Goal: Transaction & Acquisition: Purchase product/service

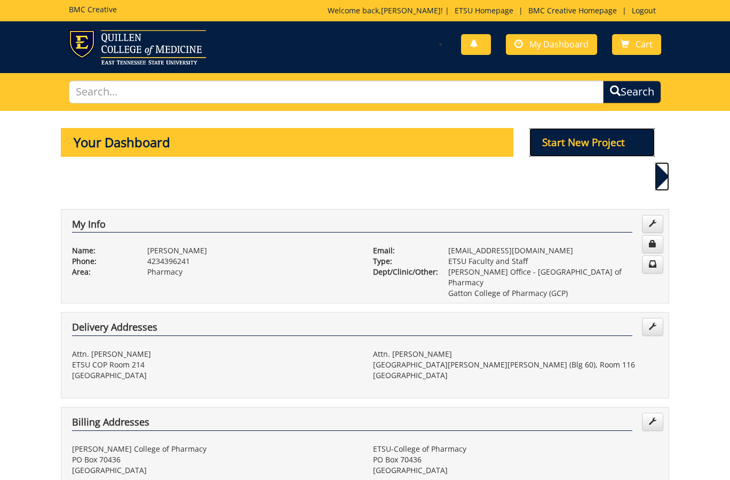
click at [586, 141] on p "Start New Project" at bounding box center [592, 142] width 126 height 29
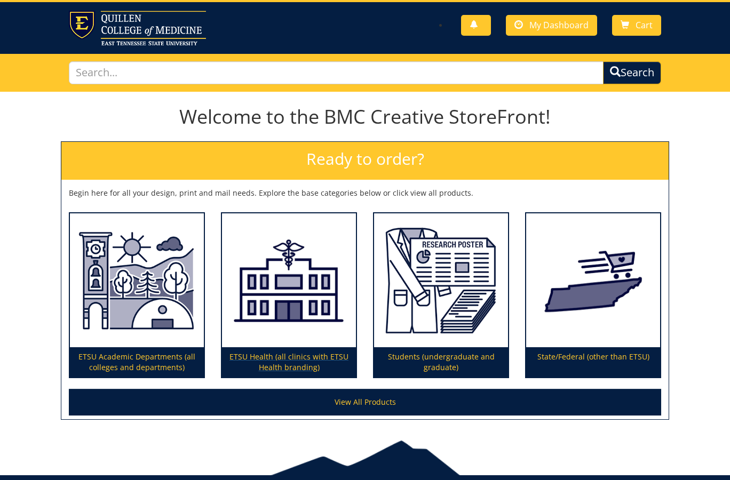
scroll to position [22, 0]
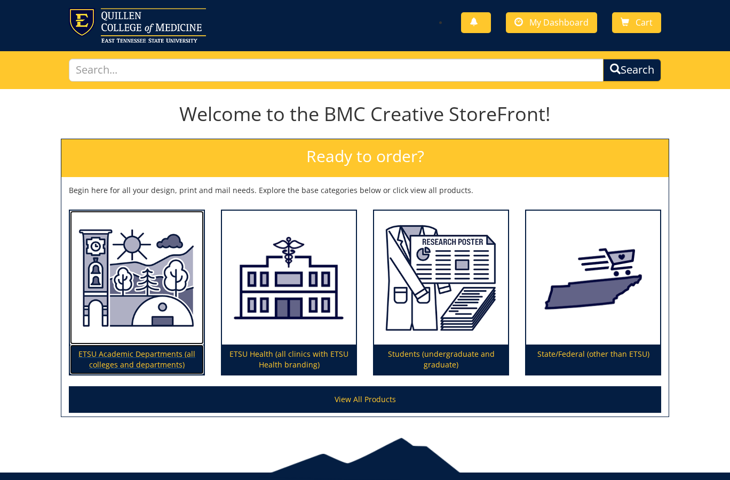
click at [202, 320] on img at bounding box center [137, 278] width 134 height 134
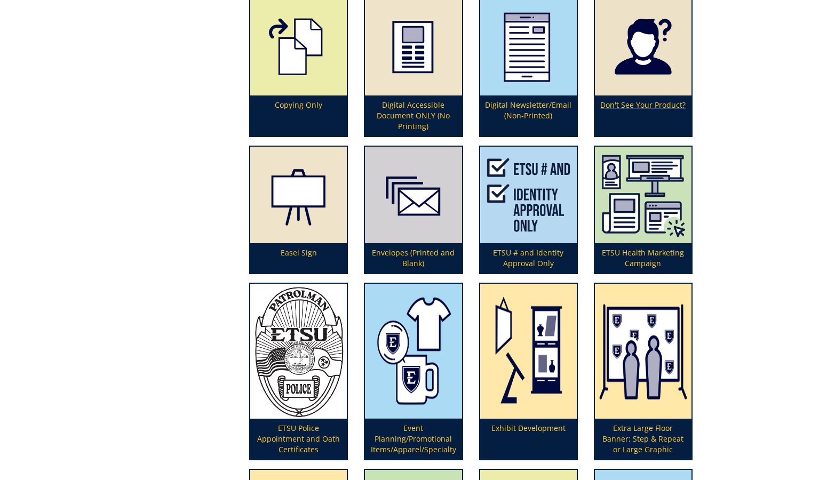
scroll to position [960, 0]
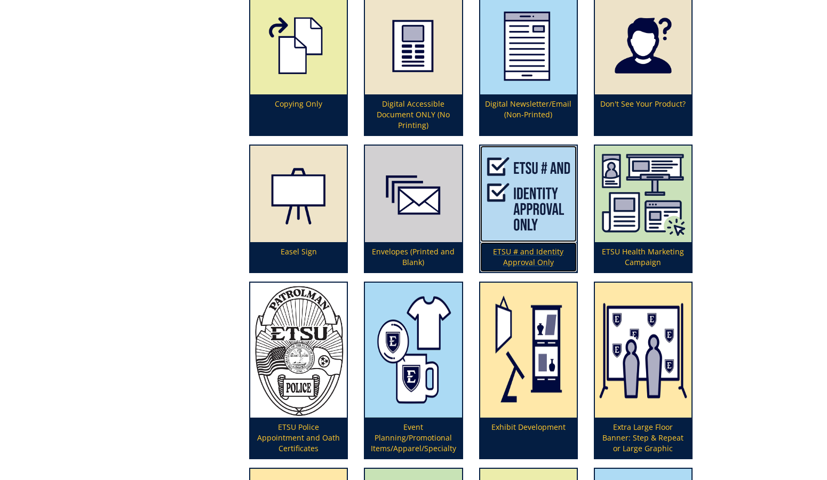
click at [546, 236] on img at bounding box center [528, 194] width 97 height 97
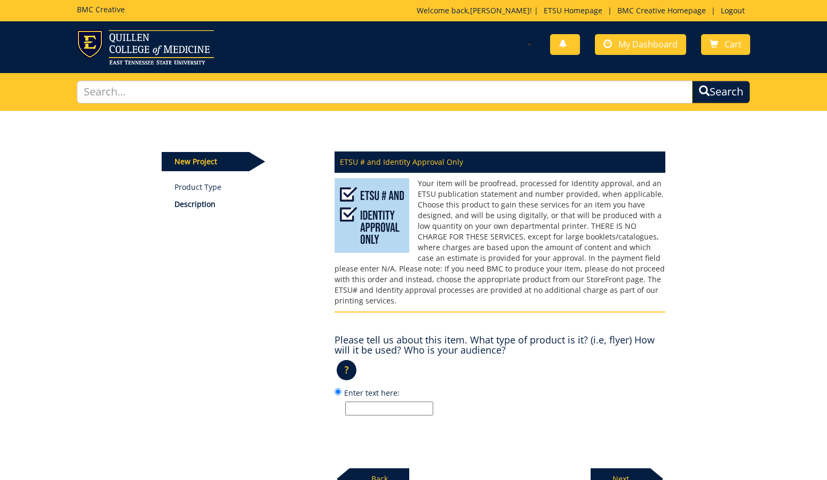
click at [418, 402] on input "Enter text here:" at bounding box center [389, 409] width 88 height 14
type input "Freedom hall signage to be up through academic year"
click at [619, 468] on p "Next" at bounding box center [621, 478] width 60 height 21
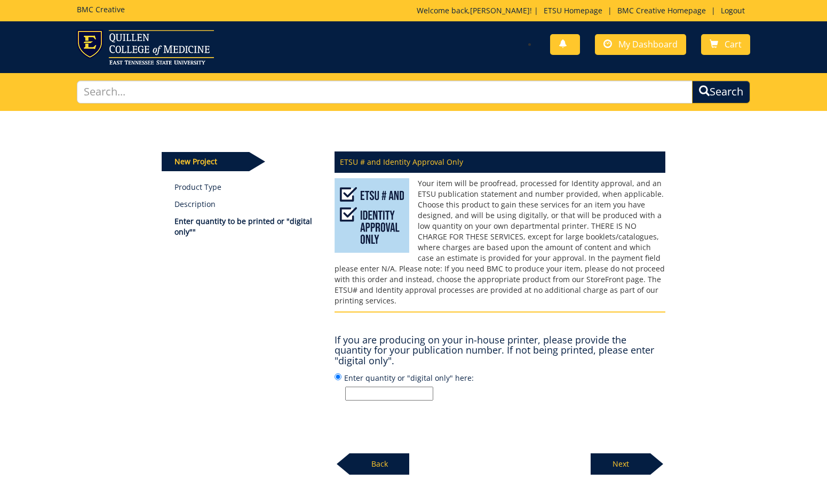
click at [396, 372] on label "Enter quantity or "digital only" here:" at bounding box center [499, 386] width 331 height 29
click at [341, 373] on input "Enter quantity or "digital only" here:" at bounding box center [337, 376] width 7 height 7
click at [396, 387] on input "Enter quantity or "digital only" here:" at bounding box center [389, 394] width 88 height 14
type input "print sign"
click at [623, 456] on p "Next" at bounding box center [621, 463] width 60 height 21
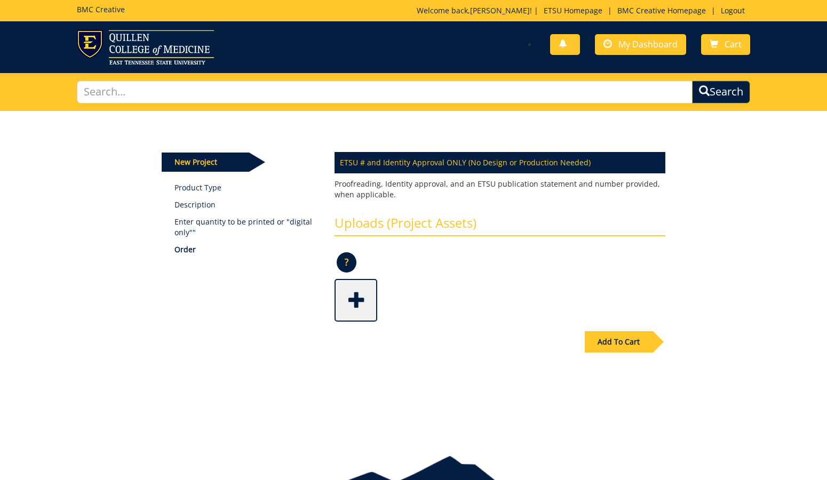
click at [350, 297] on span at bounding box center [357, 299] width 43 height 37
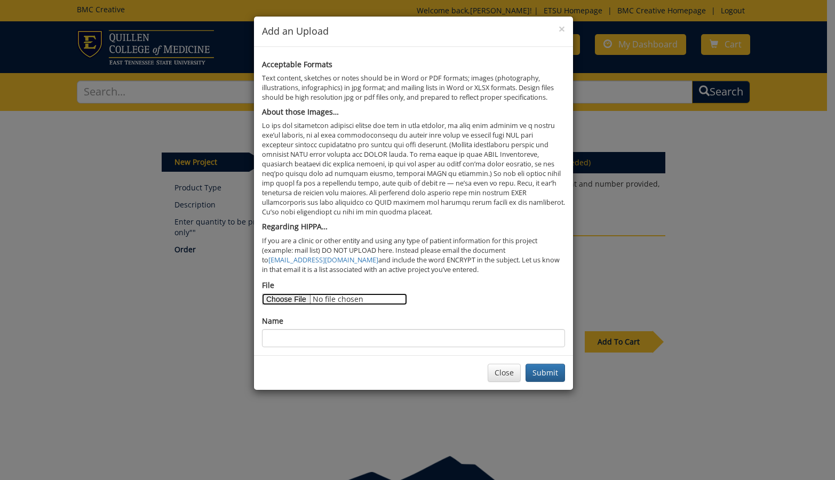
click at [289, 301] on input "File" at bounding box center [334, 299] width 145 height 12
click at [302, 298] on input "File" at bounding box center [334, 299] width 145 height 12
type input "C:\fakepath\draft of gatton's freedom hall sign.png"
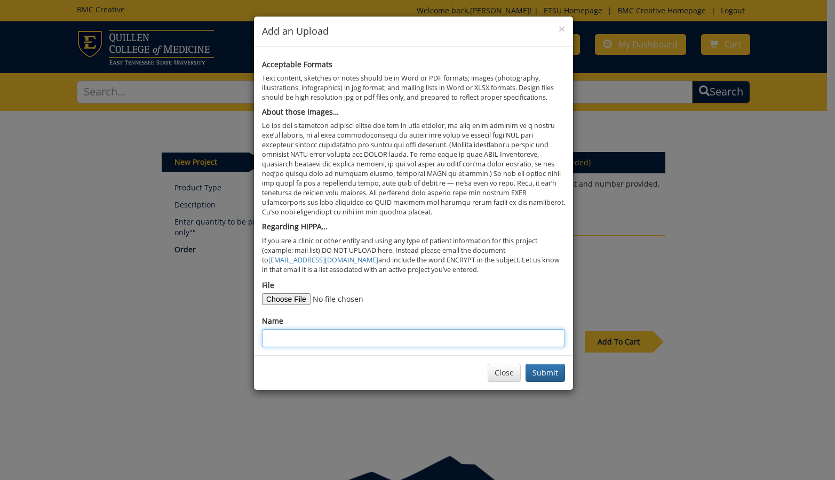
click at [340, 338] on input "Name" at bounding box center [413, 338] width 303 height 18
type input "sign"
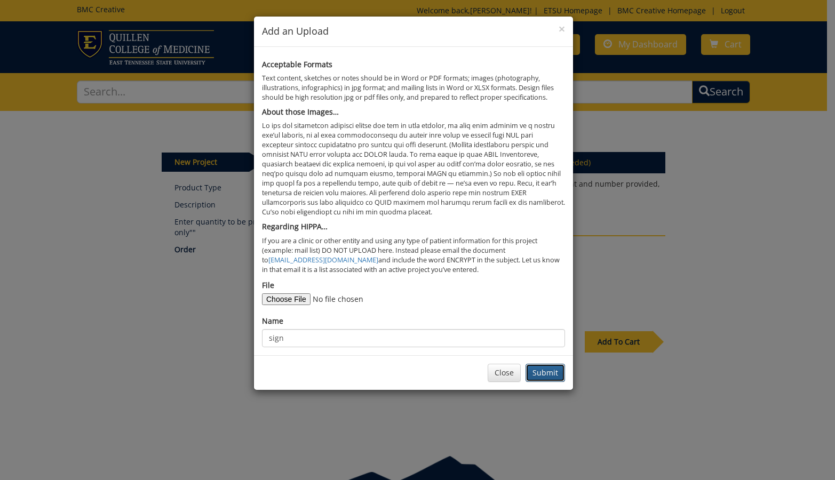
click at [545, 367] on button "Submit" at bounding box center [544, 373] width 39 height 18
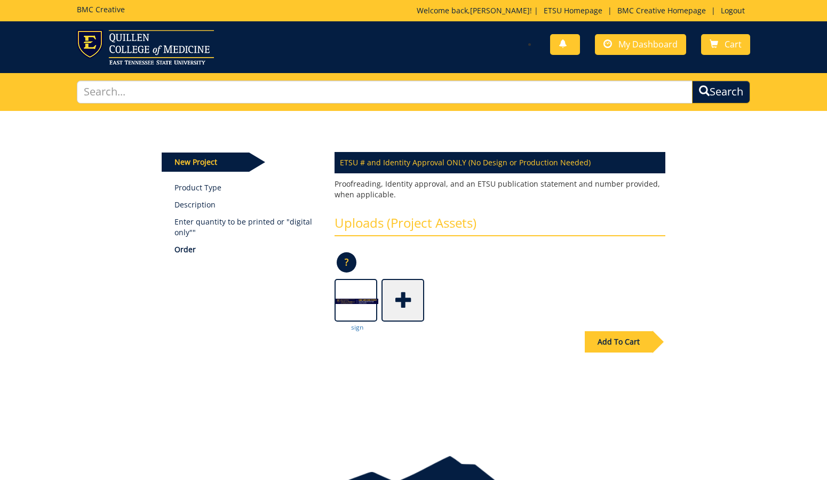
click at [608, 349] on div "Add To Cart" at bounding box center [619, 341] width 68 height 21
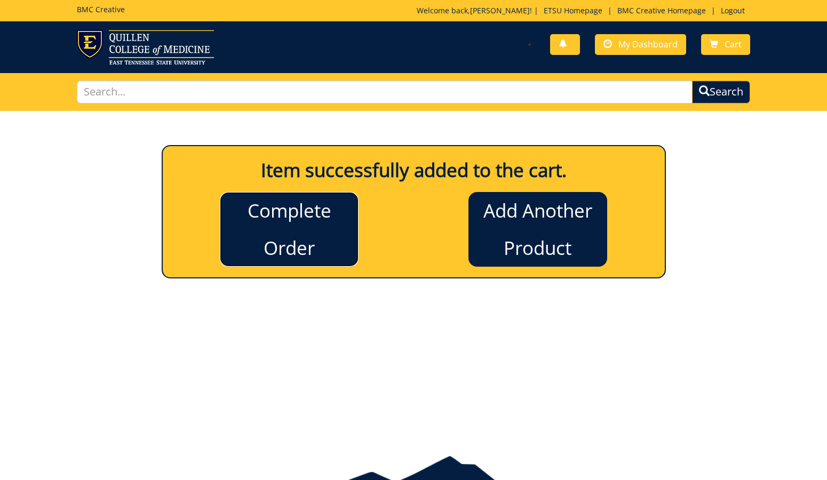
click at [249, 232] on link "Complete Order" at bounding box center [289, 229] width 139 height 75
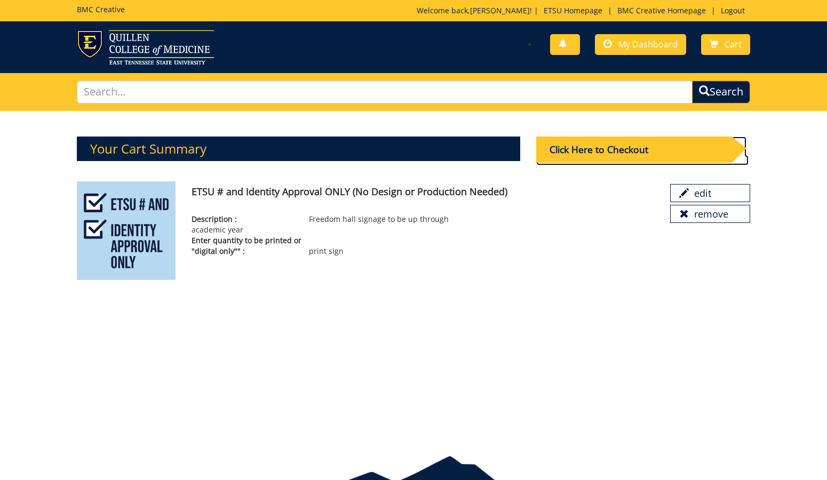
click at [594, 157] on div "Click Here to Checkout" at bounding box center [633, 150] width 195 height 26
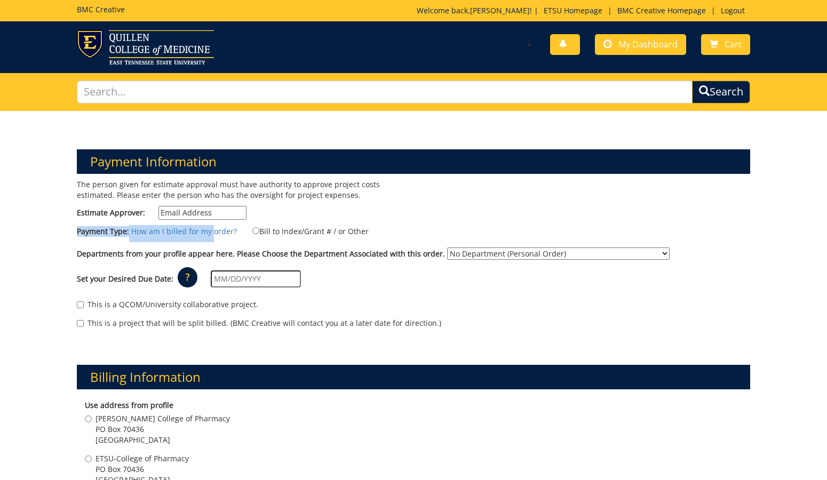
click at [210, 224] on div "The person given for estimate approval must have authority to approve project c…" at bounding box center [413, 259] width 689 height 160
click at [217, 209] on input "Estimate Approver:" at bounding box center [202, 213] width 88 height 14
type input "woodwardsc@etsu.edu"
type input "804 Quail Ridge Ct"
type input "Elizabethton"
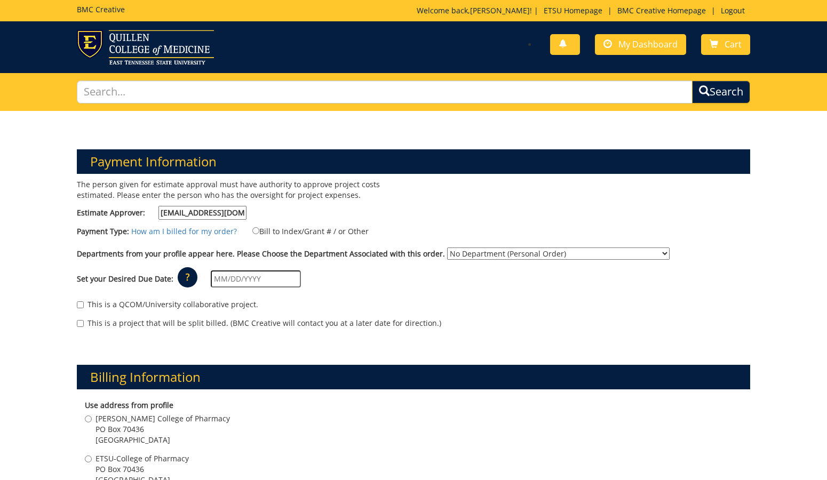
type input "37643"
click at [256, 229] on label "Bill to Index/Grant # / or Other" at bounding box center [304, 231] width 130 height 12
click at [256, 229] on input "Bill to Index/Grant # / or Other" at bounding box center [255, 230] width 7 height 7
radio input "true"
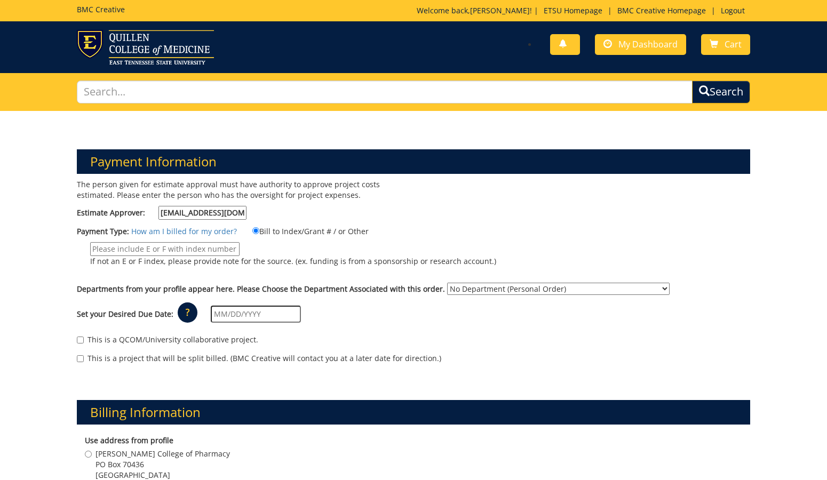
click at [221, 251] on input "If not an E or F index, please provide note for the source. (ex. funding is fro…" at bounding box center [164, 249] width 149 height 14
type input "36460"
click at [494, 290] on select "No Department (Personal Order) Dean's Office - Gatton College of Pharmacy Gatto…" at bounding box center [558, 289] width 222 height 12
select select "57"
click at [447, 283] on select "No Department (Personal Order) Dean's Office - Gatton College of Pharmacy Gatto…" at bounding box center [558, 289] width 222 height 12
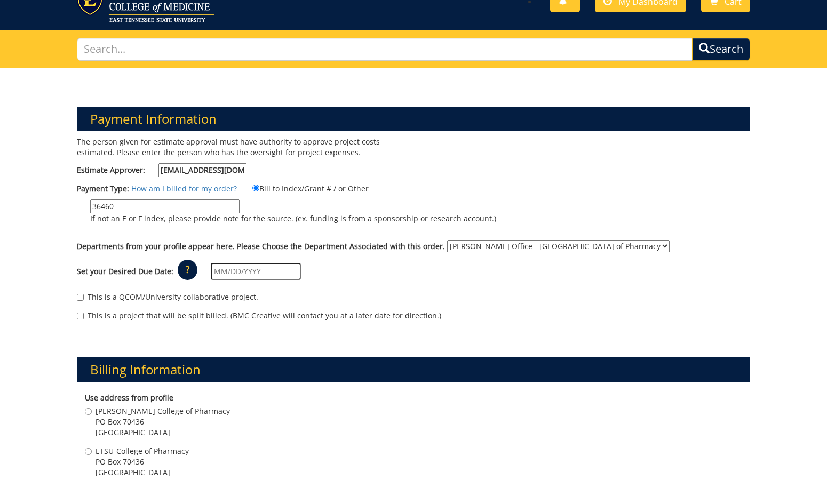
scroll to position [43, 0]
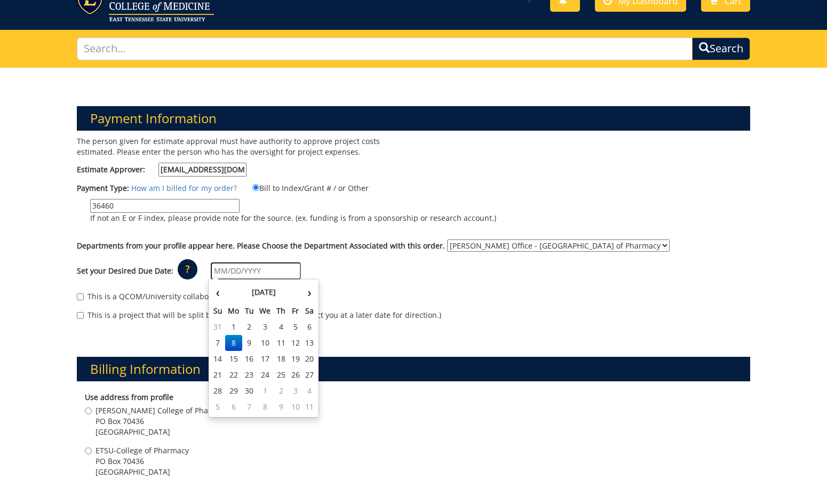
click at [280, 268] on input "text" at bounding box center [256, 270] width 90 height 17
click at [229, 294] on th "September 2025" at bounding box center [263, 292] width 77 height 21
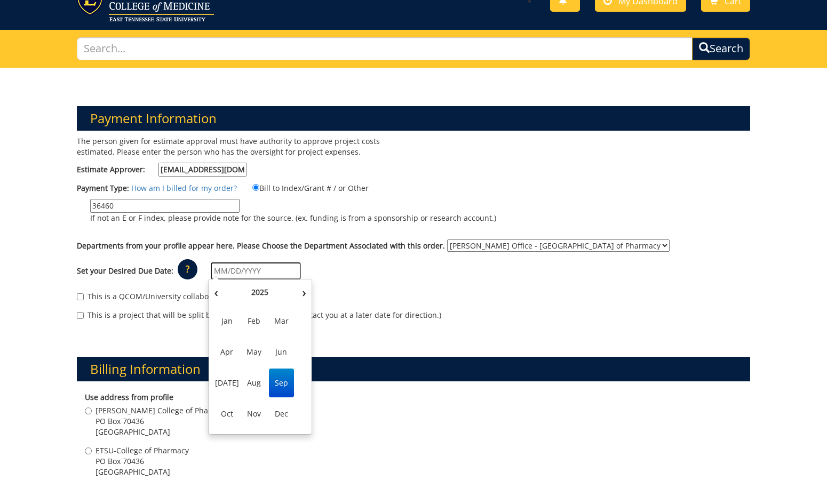
click at [275, 386] on span "Sep" at bounding box center [281, 383] width 25 height 29
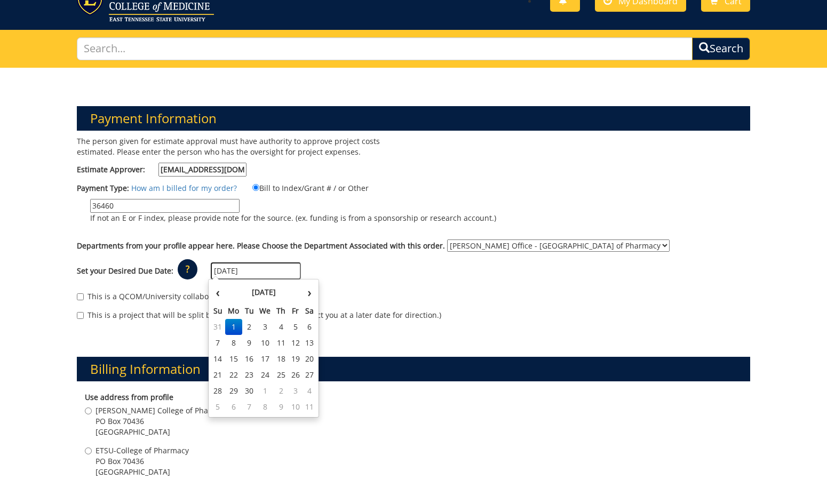
click at [243, 271] on input "09/01/2025" at bounding box center [256, 270] width 90 height 17
click at [293, 329] on td "5" at bounding box center [295, 327] width 14 height 16
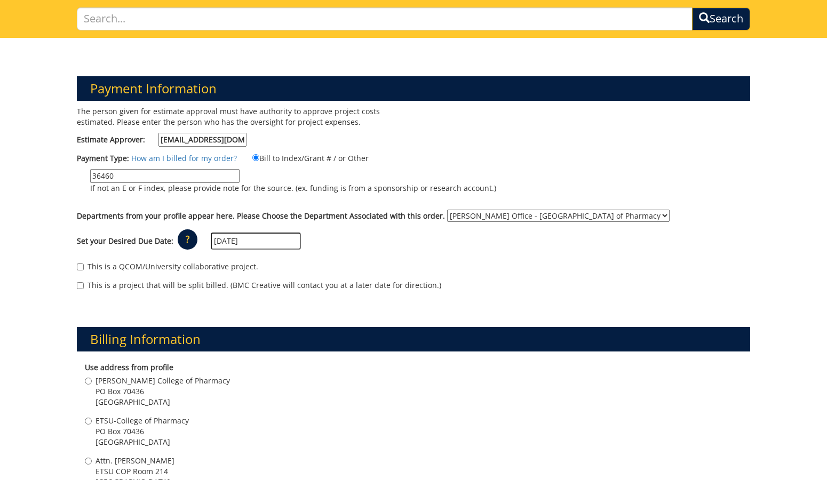
scroll to position [75, 0]
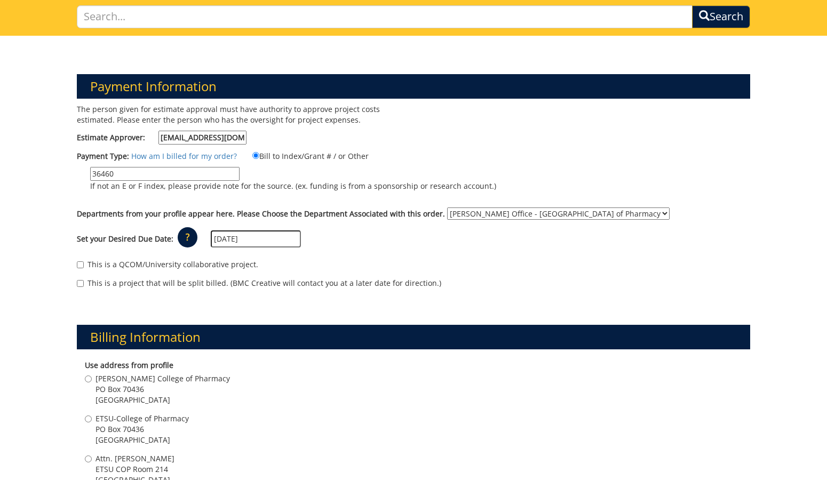
click at [246, 242] on input "09/05/2025" at bounding box center [256, 238] width 90 height 17
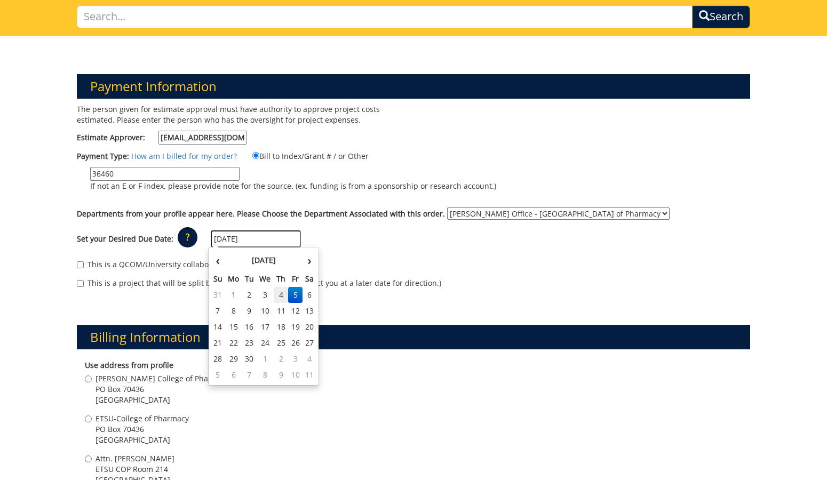
click at [277, 292] on td "4" at bounding box center [281, 295] width 15 height 16
type input "[DATE]"
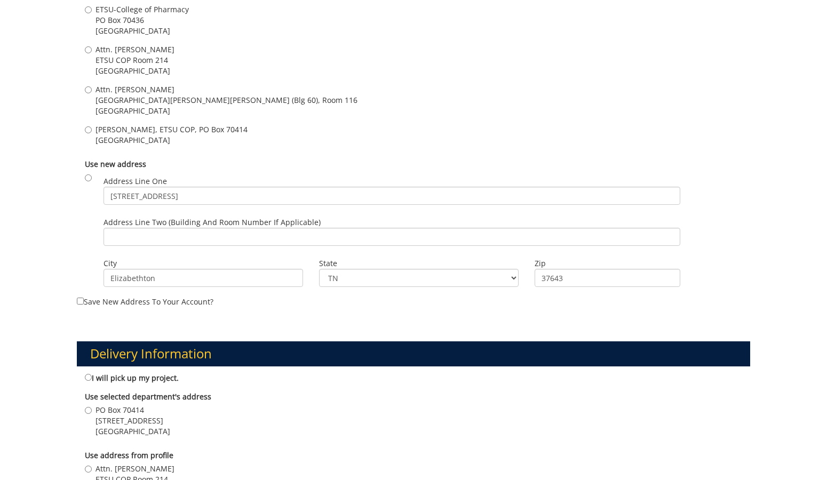
scroll to position [481, 0]
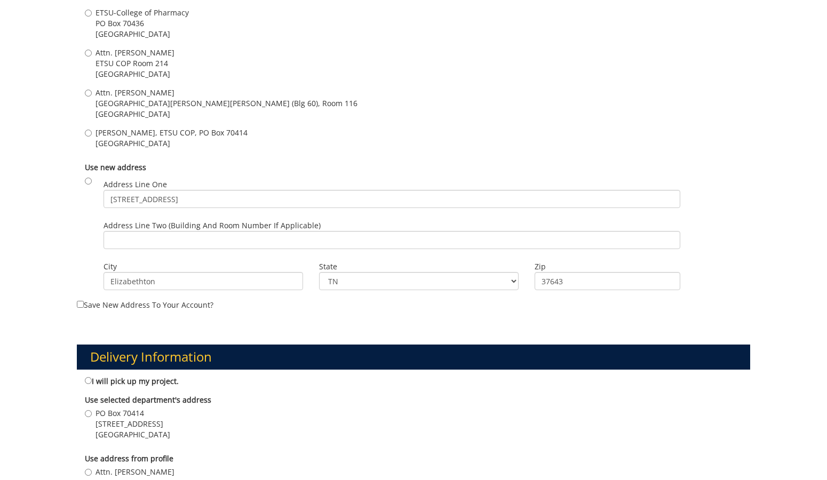
click at [152, 71] on span "Johnson City , TN 37614" at bounding box center [134, 74] width 79 height 11
click at [92, 57] on input "Attn. Stephen Woodward ETSU COP Room 214 Johnson City , TN 37614" at bounding box center [88, 53] width 7 height 7
radio input "true"
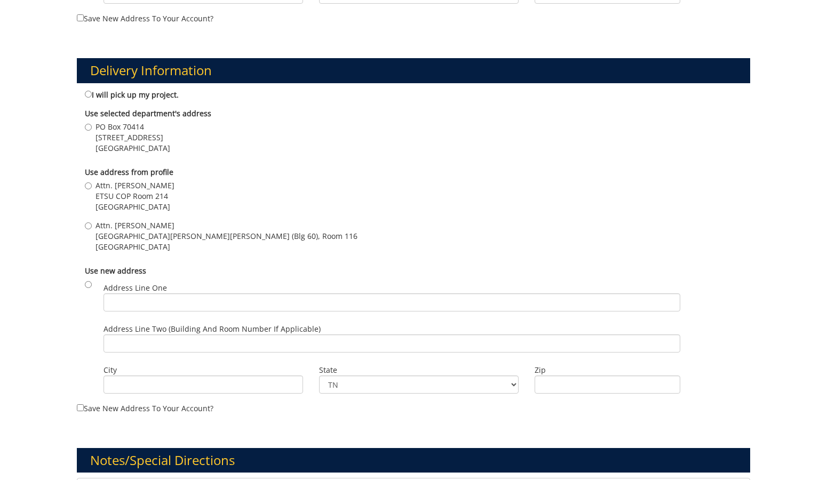
scroll to position [776, 0]
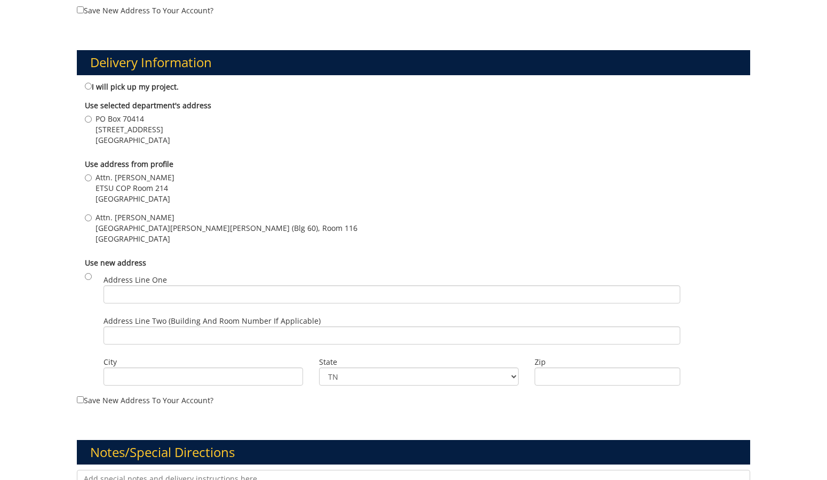
click at [167, 189] on span "ETSU COP Room 214" at bounding box center [134, 188] width 79 height 11
click at [92, 181] on input "Attn. Stephen Woodward ETSU COP Room 214 Johnson City , TN 37614" at bounding box center [88, 177] width 7 height 7
radio input "true"
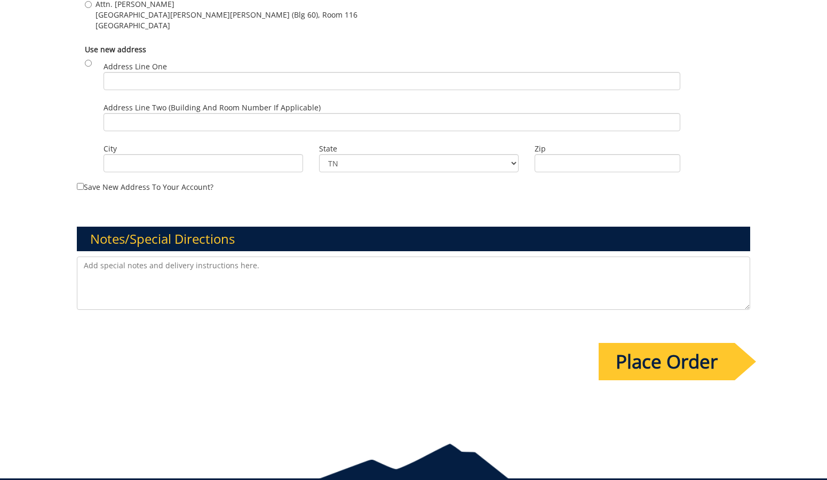
scroll to position [990, 0]
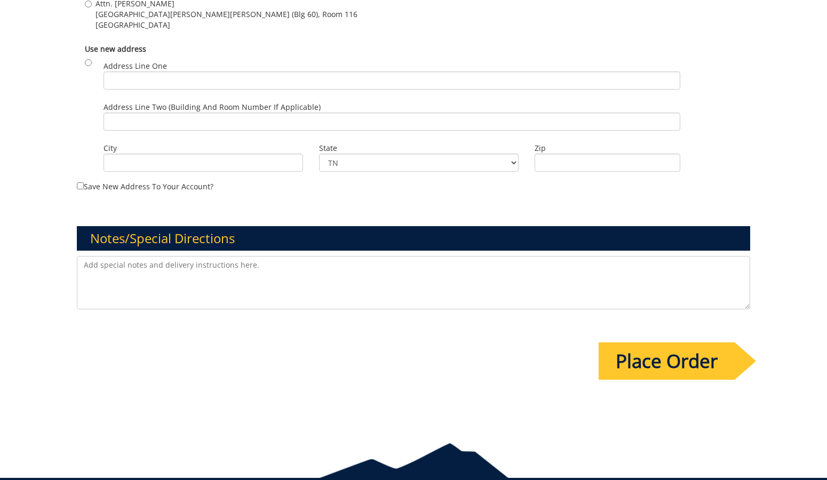
click at [639, 356] on input "Place Order" at bounding box center [667, 360] width 136 height 37
